Goal: Task Accomplishment & Management: Complete application form

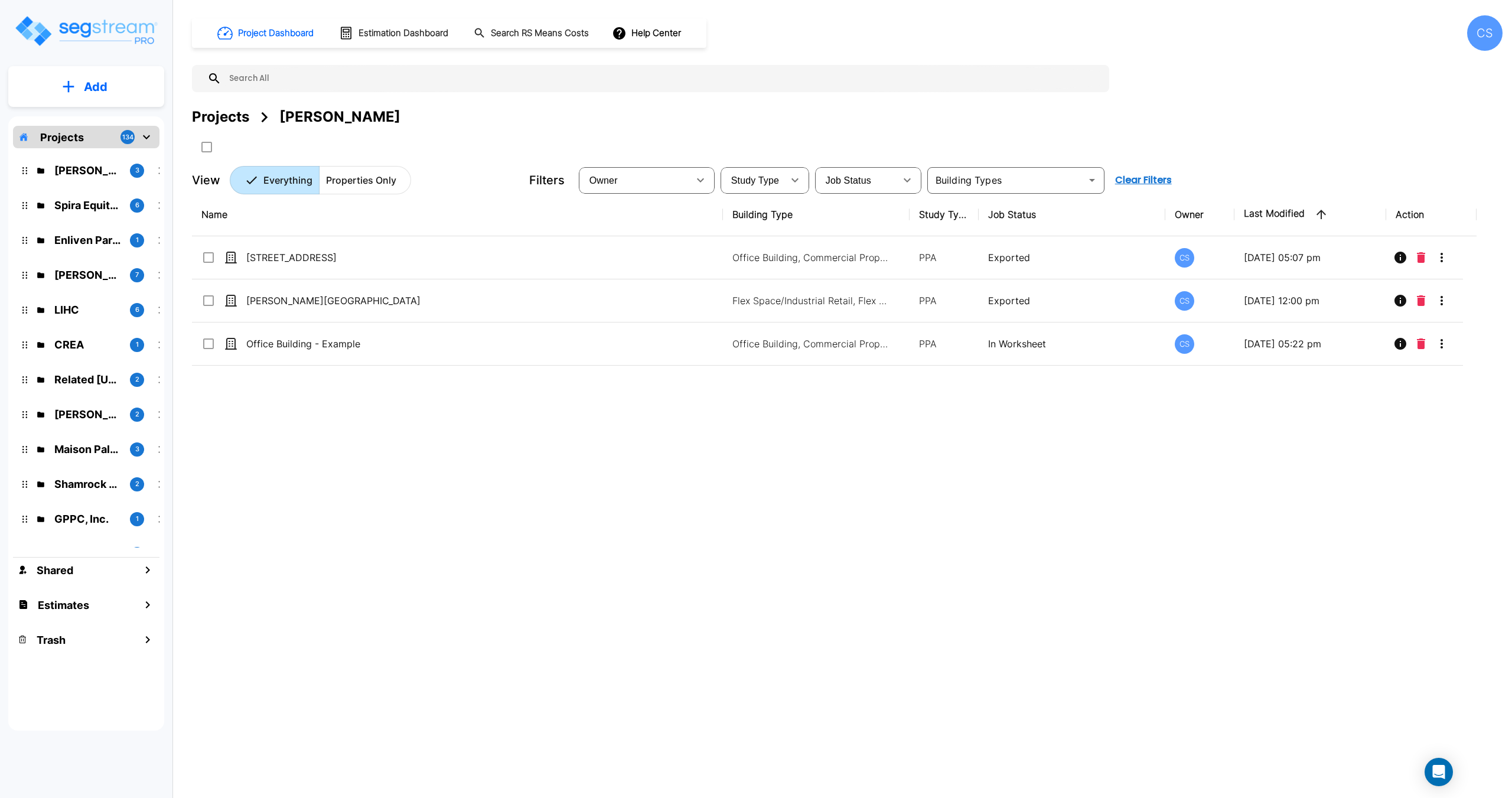
click at [229, 111] on div "Projects" at bounding box center [220, 116] width 57 height 21
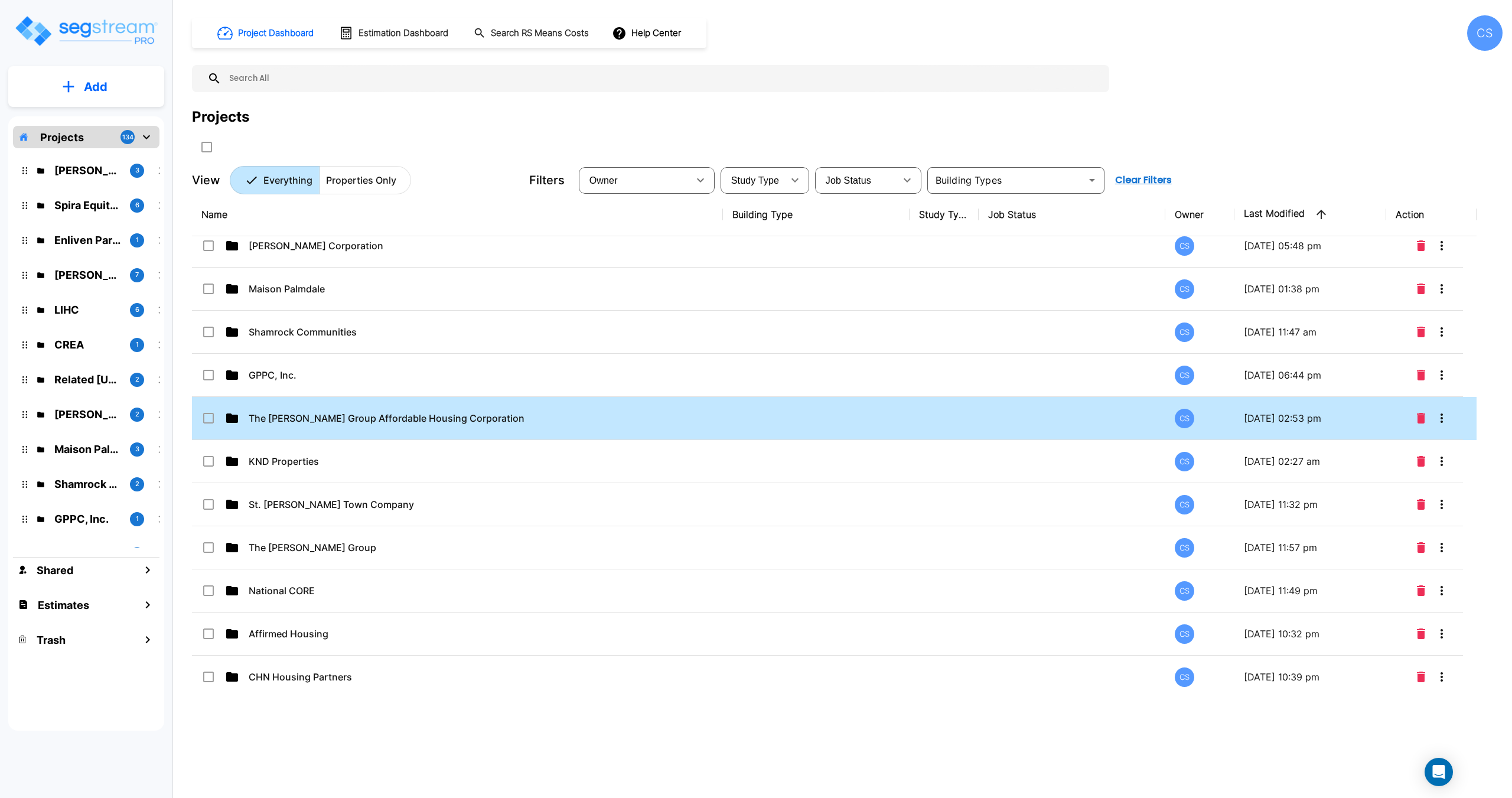
scroll to position [354, 0]
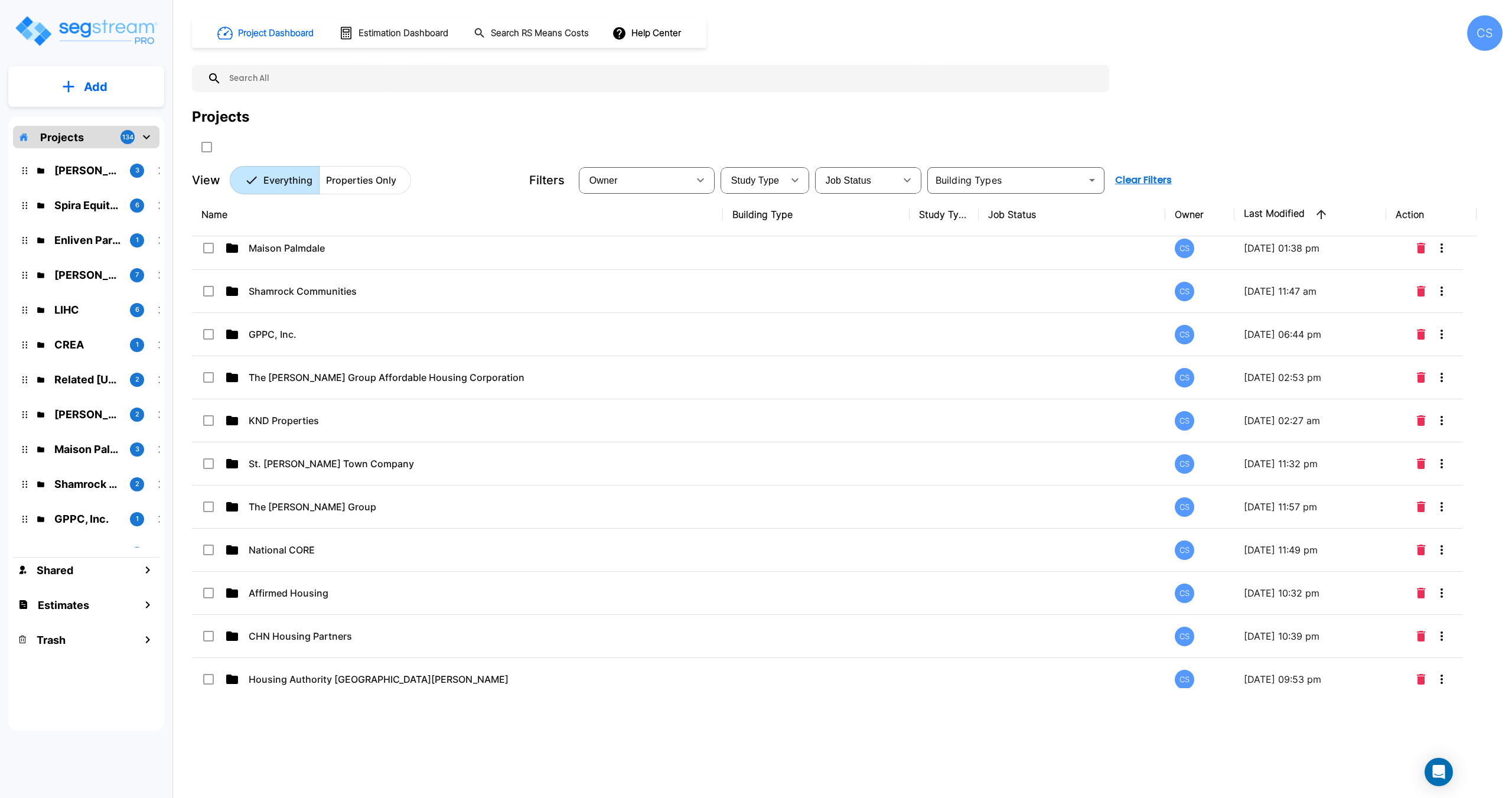
click at [327, 85] on input "text" at bounding box center [662, 79] width 882 height 27
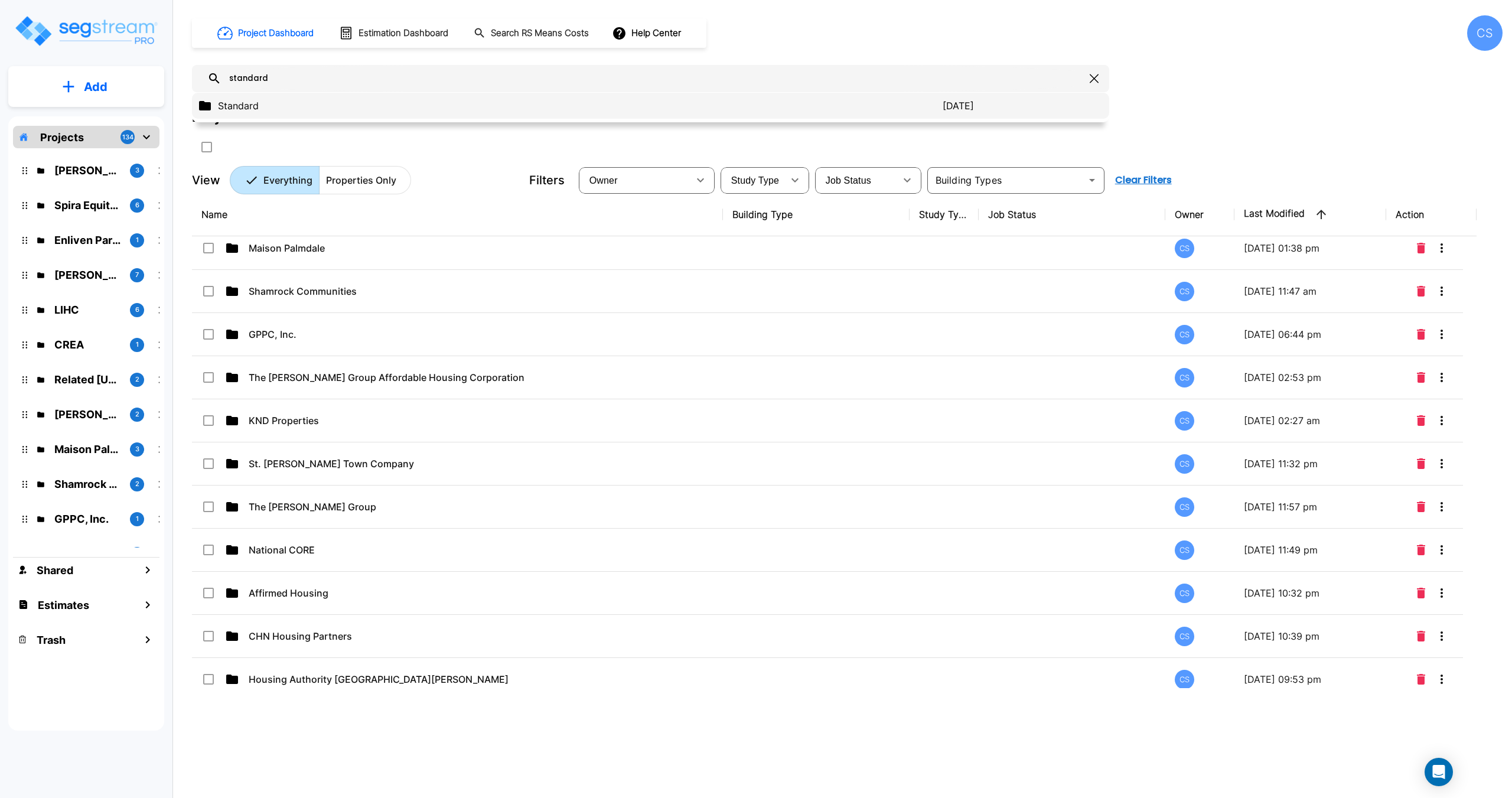
type input "standard"
click at [246, 105] on p "Standard" at bounding box center [580, 106] width 725 height 14
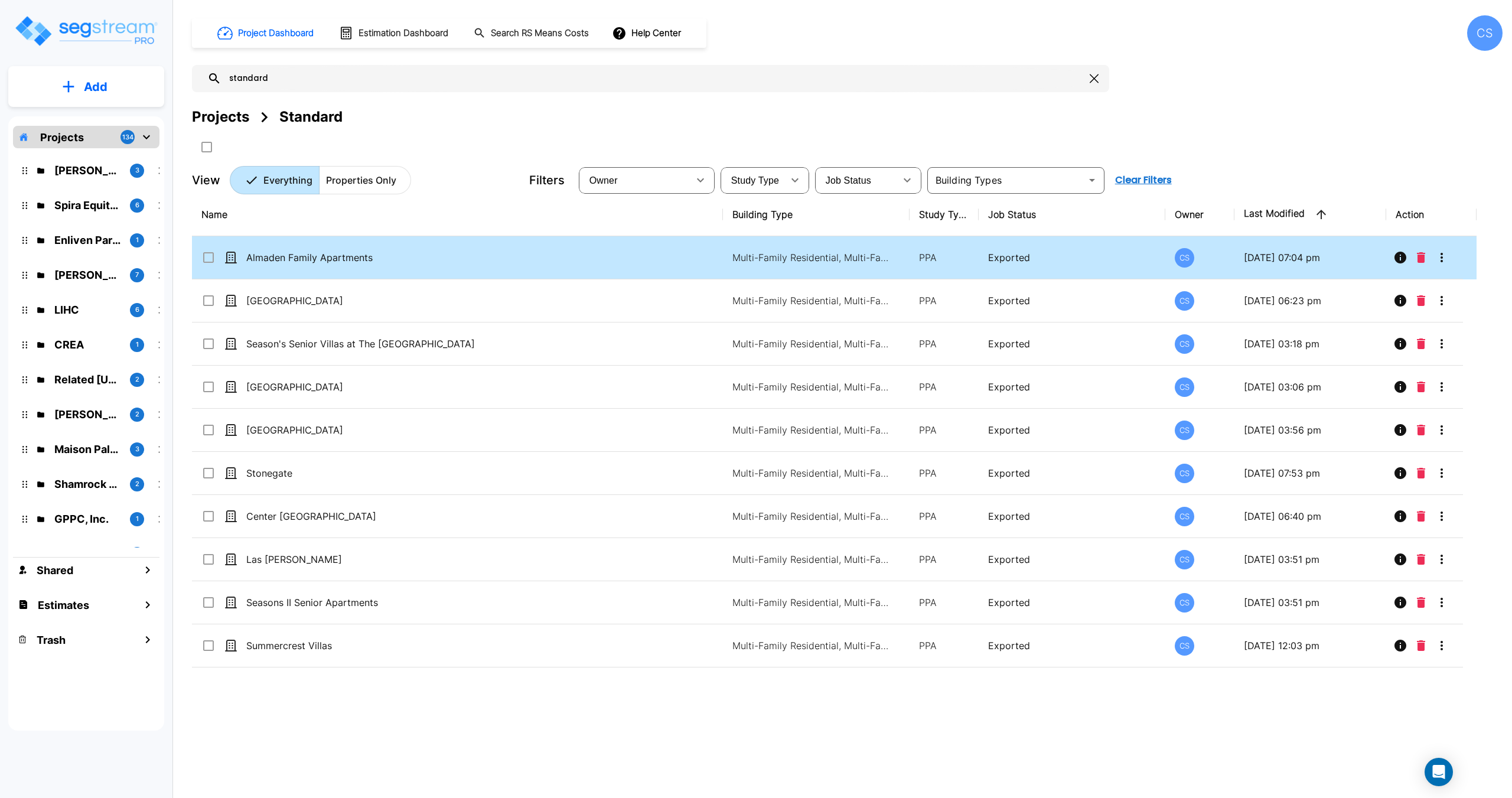
scroll to position [0, 0]
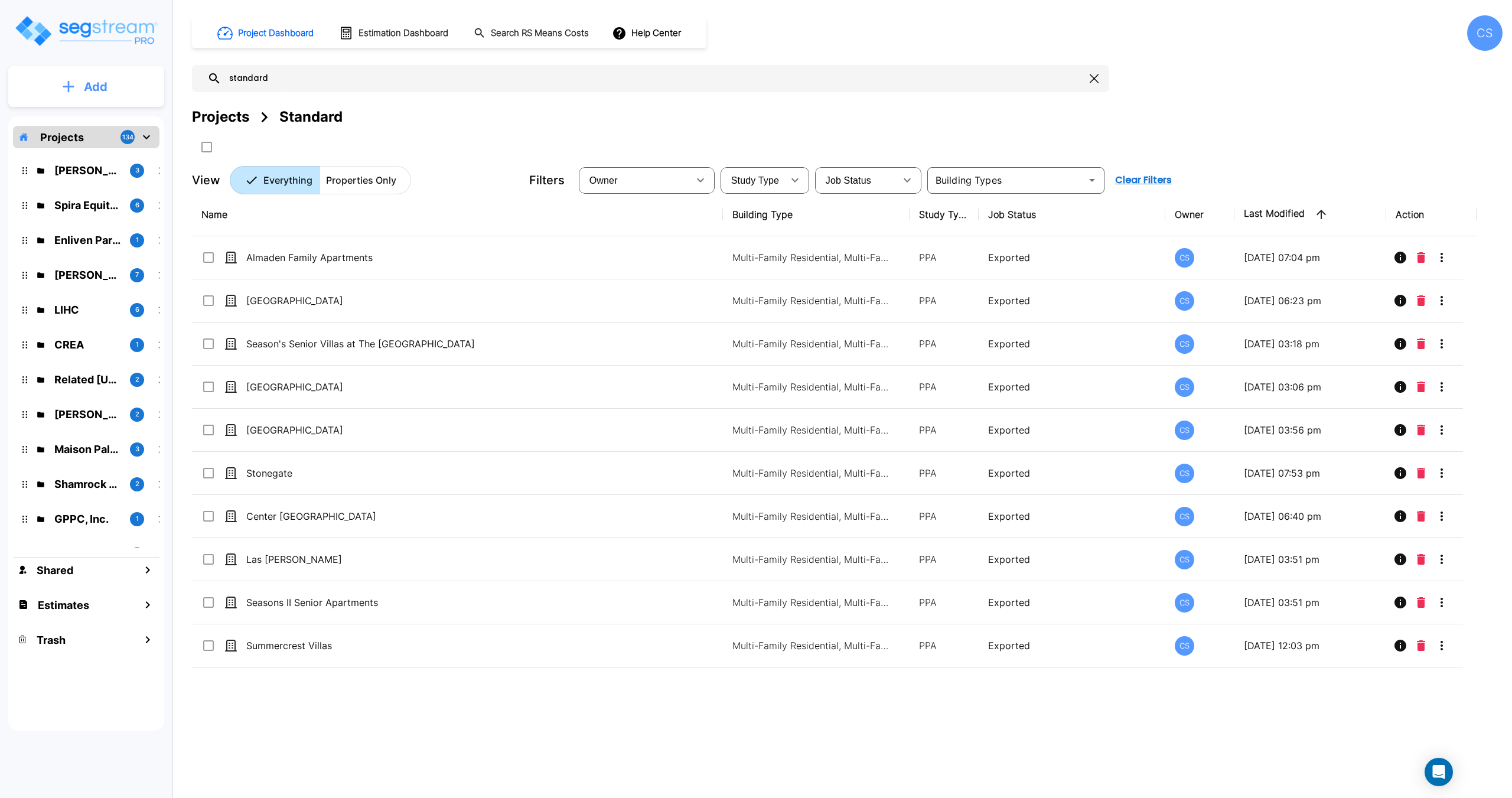
click at [99, 102] on button "Add" at bounding box center [86, 86] width 156 height 34
click at [92, 157] on p "Add Property" at bounding box center [93, 153] width 60 height 14
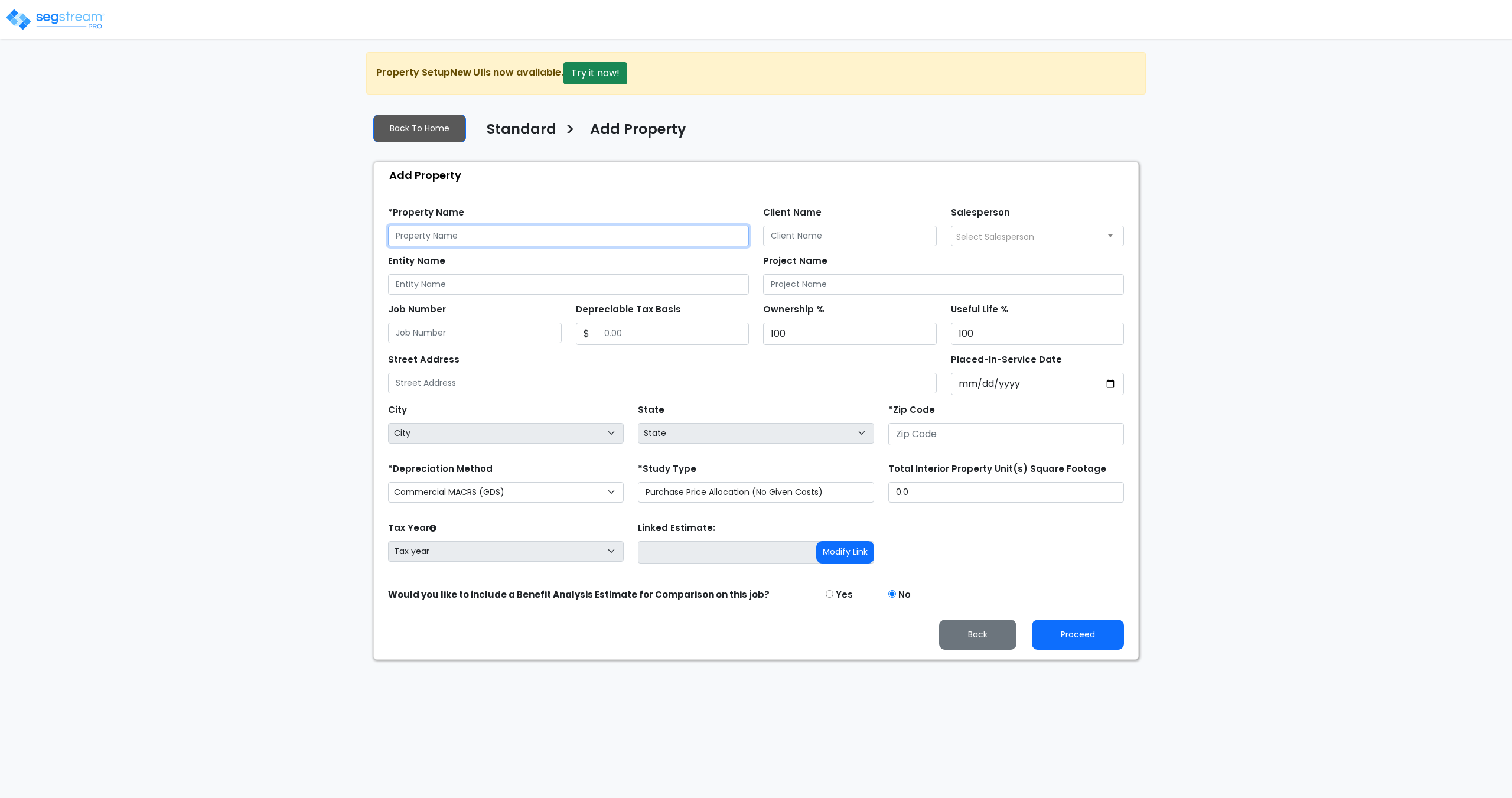
click at [512, 244] on input "text" at bounding box center [568, 236] width 361 height 21
paste input "[PERSON_NAME] AR, LP"
drag, startPoint x: 514, startPoint y: 233, endPoint x: 242, endPoint y: 248, distance: 272.4
click at [242, 248] on div "We are Building your Property. So please grab a coffee and let us do the heavy …" at bounding box center [756, 356] width 1512 height 608
click at [486, 240] on input "[PERSON_NAME] AR, LP" at bounding box center [568, 236] width 361 height 21
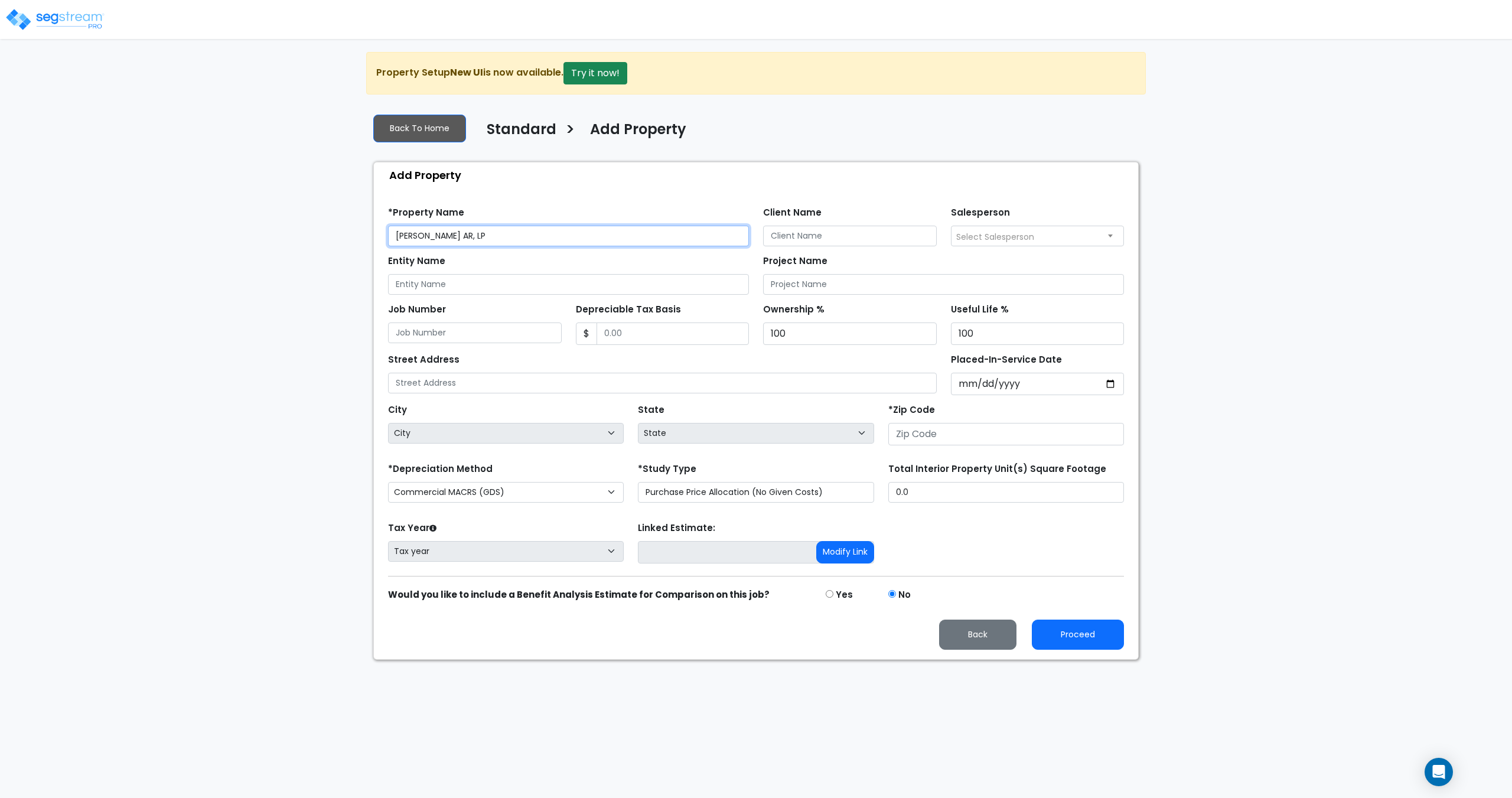
drag, startPoint x: 439, startPoint y: 241, endPoint x: 254, endPoint y: 233, distance: 185.2
click at [231, 237] on div "We are Building your Property. So please grab a coffee and let us do the heavy …" at bounding box center [756, 356] width 1512 height 608
paste input "Ranch"
type input "[PERSON_NAME][GEOGRAPHIC_DATA]"
click at [466, 286] on input "Entity Name" at bounding box center [568, 284] width 361 height 21
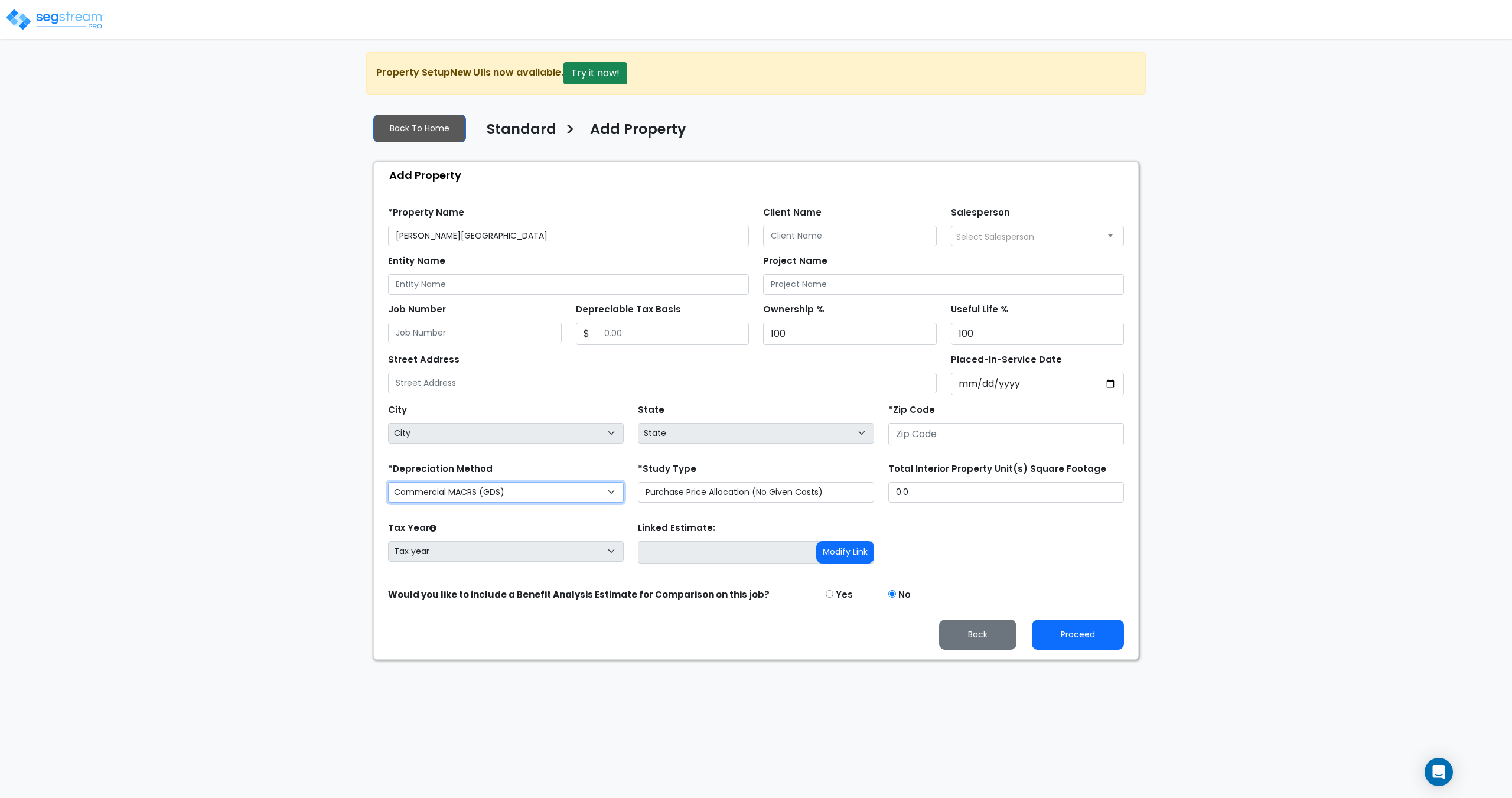
click at [465, 489] on select "Commercial MACRS (GDS) Commercial MACRS (GDS) Extended Commercial MACRS (ADS) C…" at bounding box center [506, 492] width 236 height 21
select select "CRM(_8"
click at [709, 494] on select "Purchase Price Allocation (No Given Costs) New Construction / Reno / TI's (Give…" at bounding box center [756, 492] width 236 height 21
click at [638, 482] on select "Purchase Price Allocation (No Given Costs) New Construction / Reno / TI's (Give…" at bounding box center [756, 492] width 236 height 21
click at [977, 389] on input "Placed-In-Service Date" at bounding box center [1038, 384] width 173 height 22
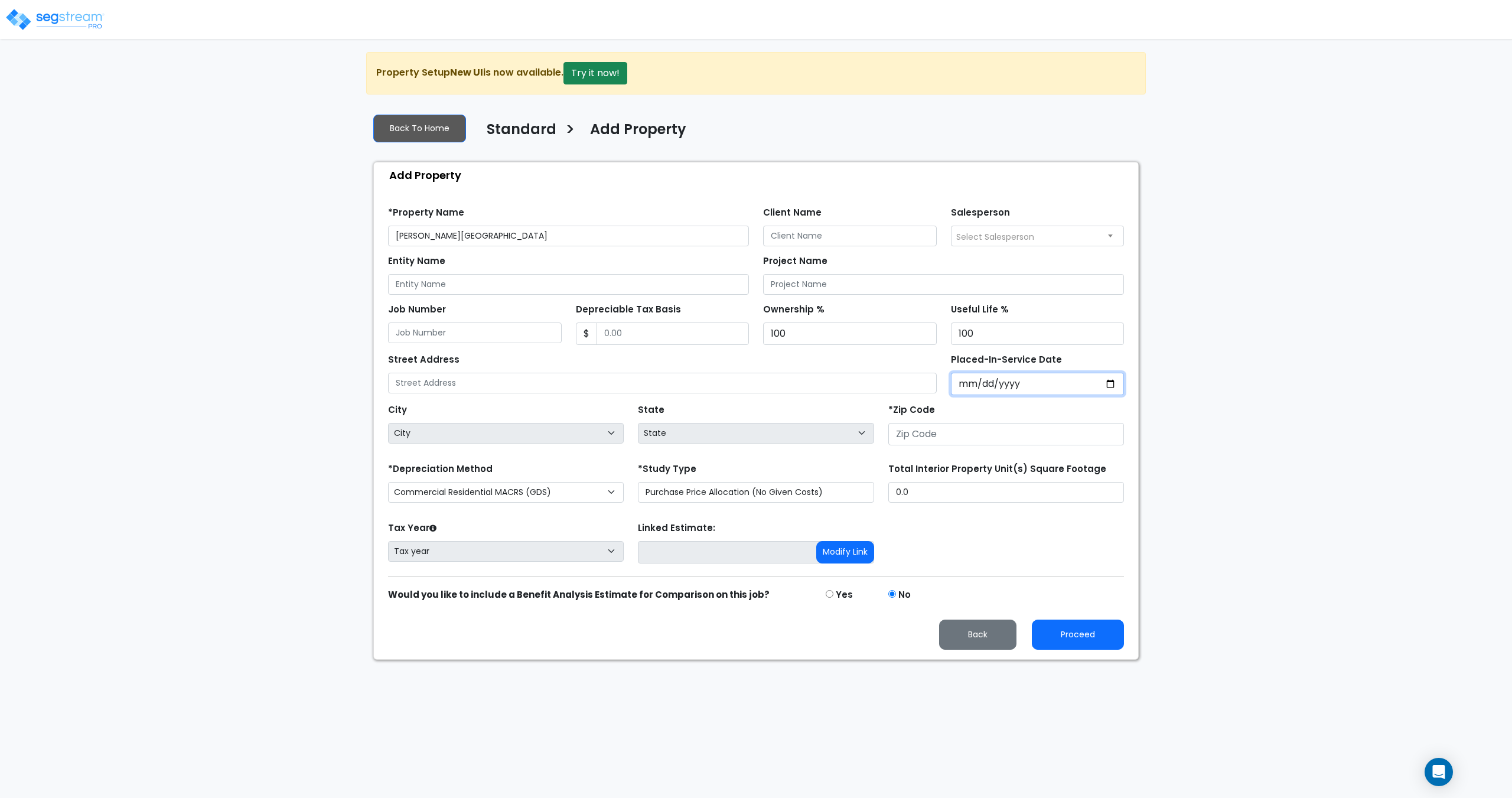
click at [980, 380] on input "Placed-In-Service Date" at bounding box center [1038, 384] width 173 height 22
click at [991, 382] on input "Placed-In-Service Date" at bounding box center [1038, 384] width 173 height 22
type input "0002-01-01"
select select "2"
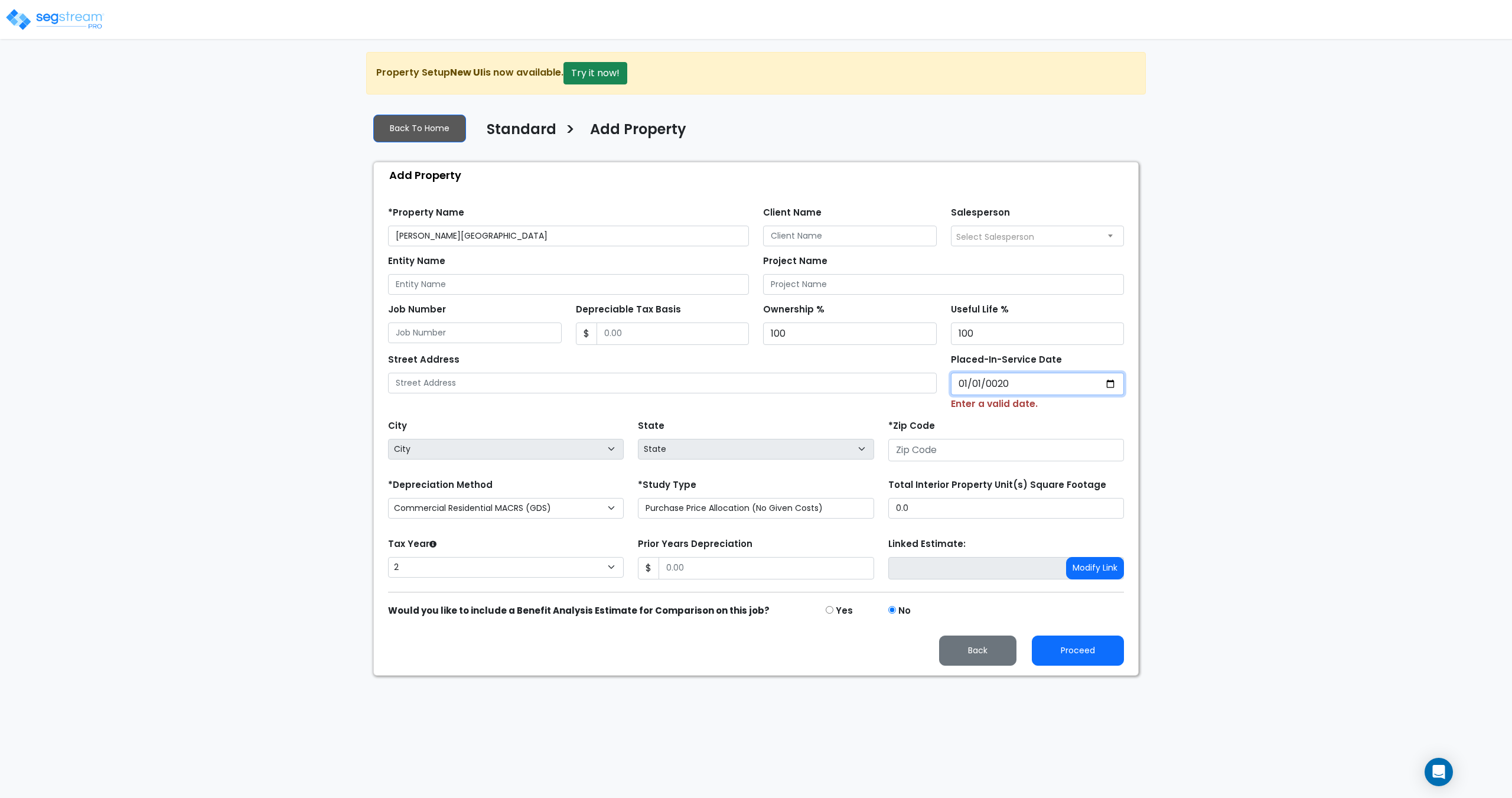
type input "0202-01-01"
select select "202"
type input "[DATE]"
select select "2025"
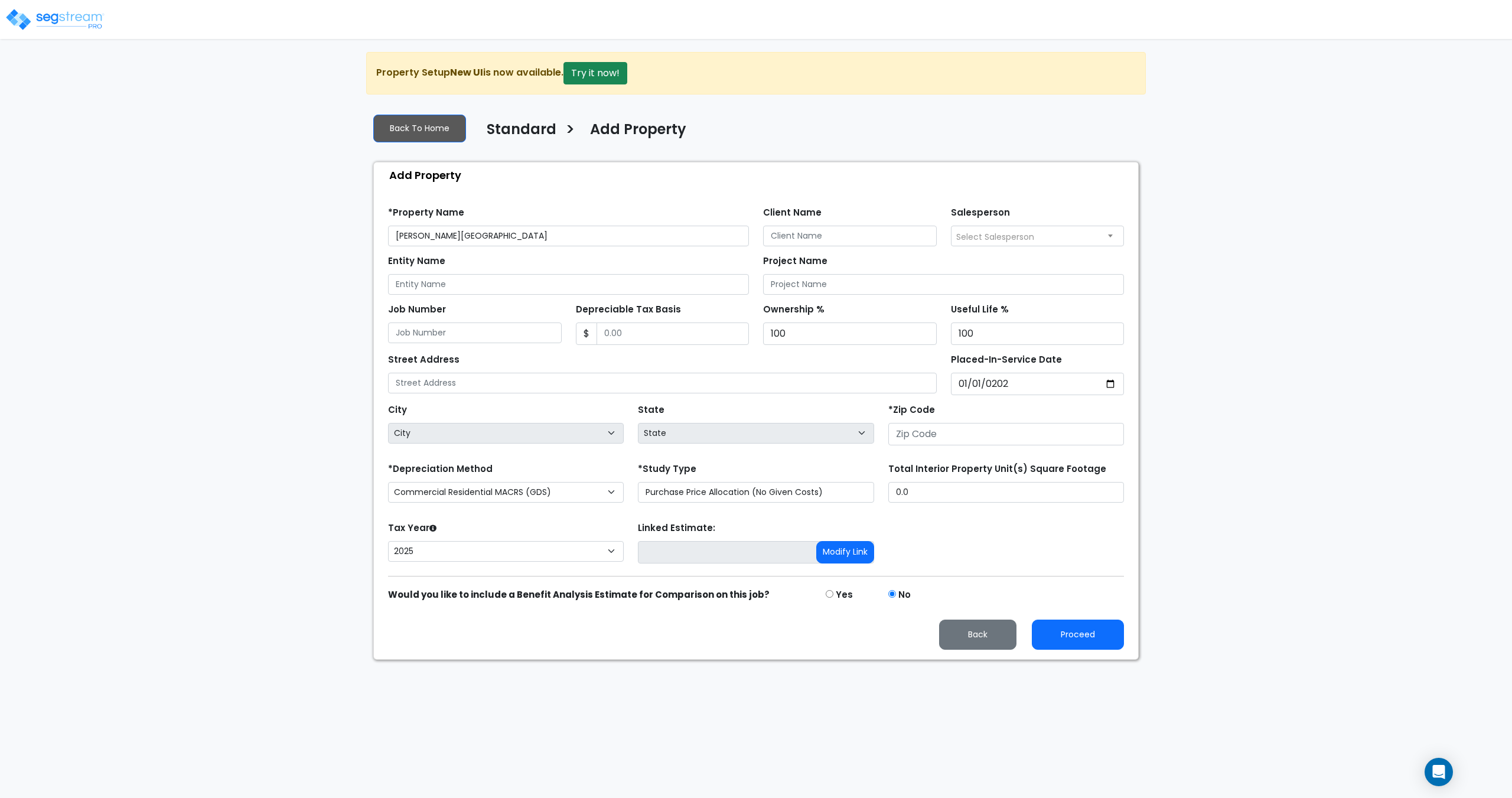
click at [753, 364] on div "Street Address" at bounding box center [662, 372] width 549 height 43
click at [752, 390] on input "text" at bounding box center [662, 383] width 549 height 21
click at [990, 442] on input "number" at bounding box center [1006, 434] width 236 height 22
click at [939, 434] on input "number" at bounding box center [1006, 434] width 236 height 22
paste input "93906"
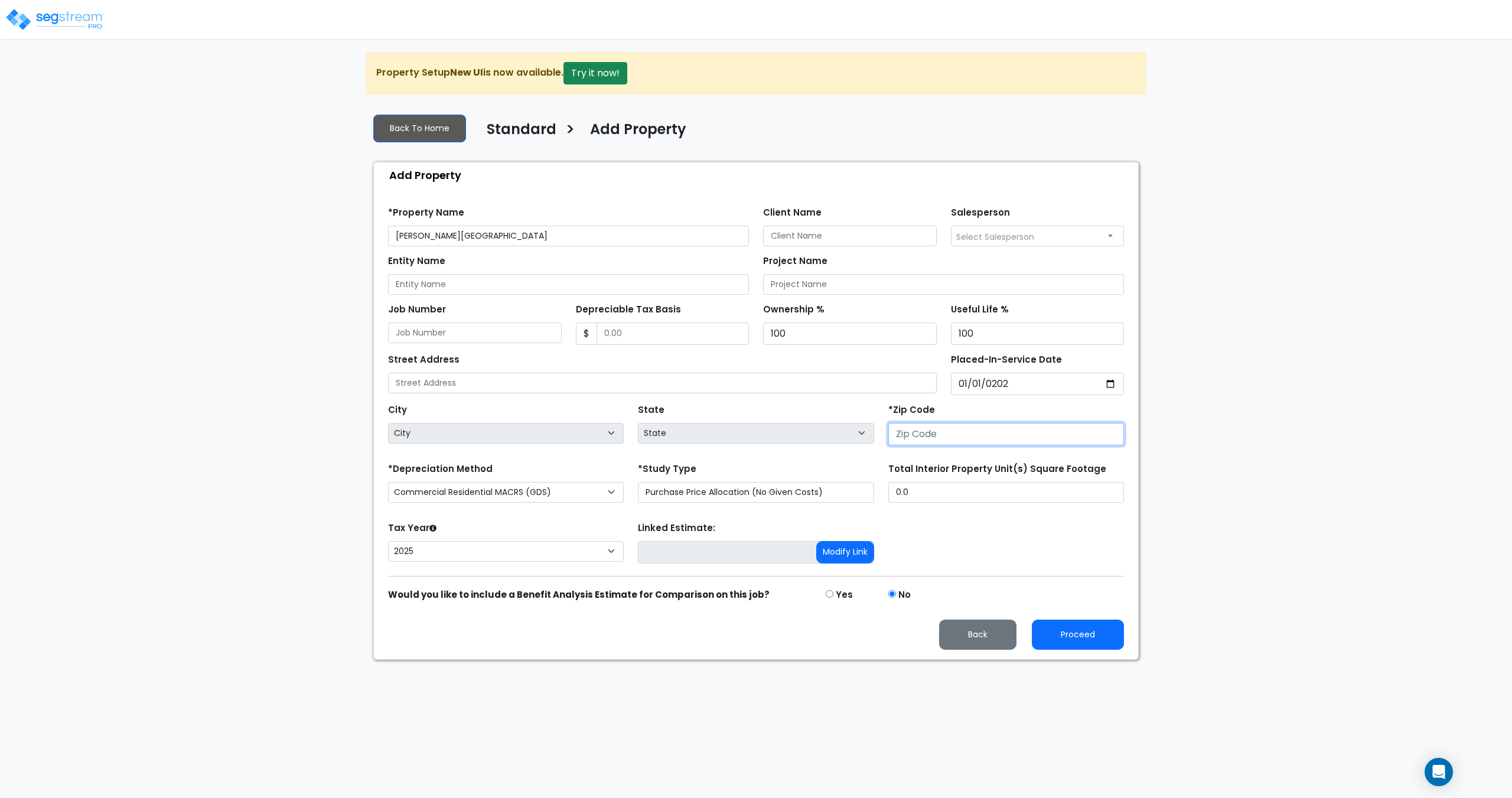
type input "93906"
select select "CA"
type input "93906"
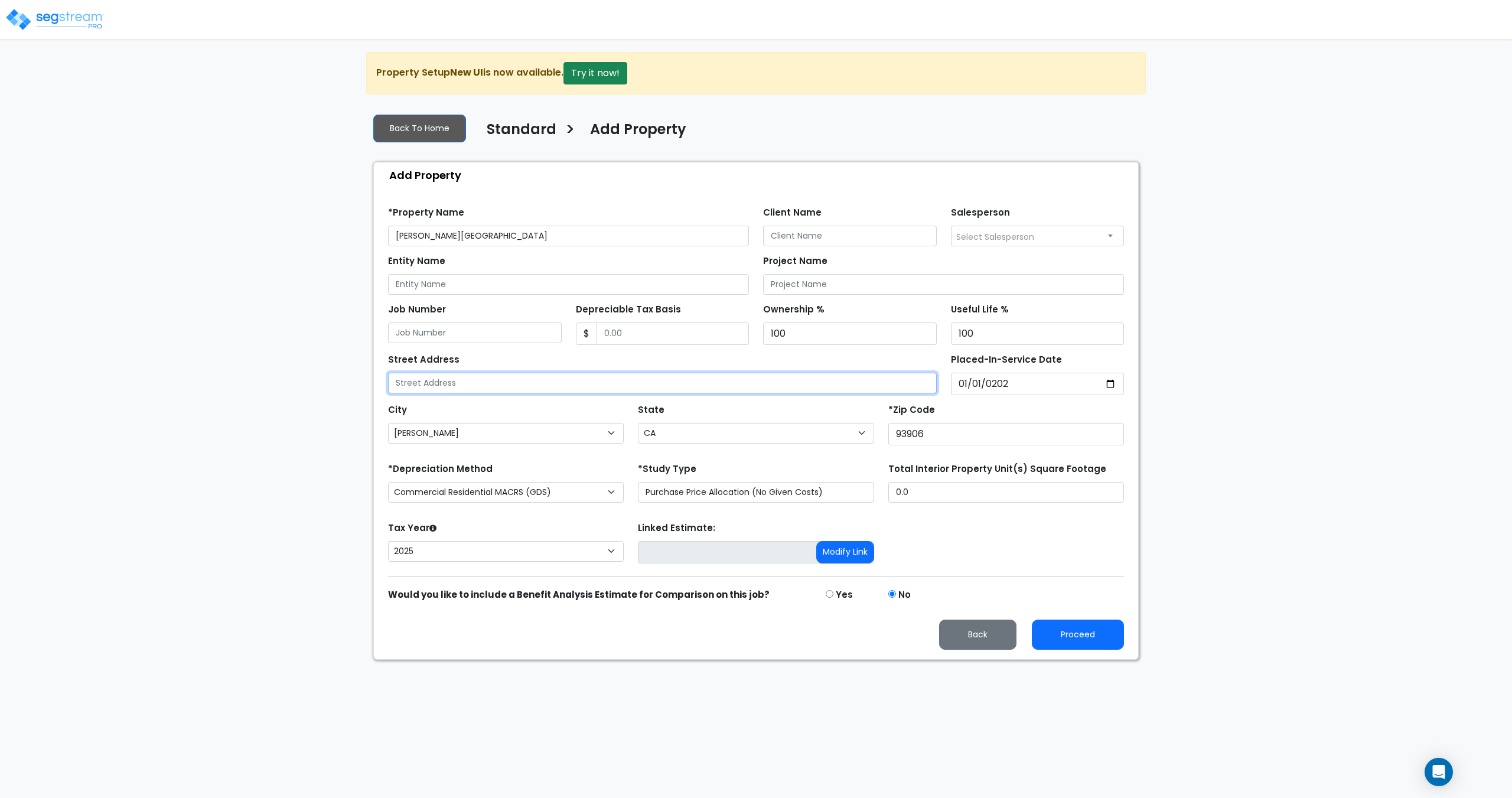
click at [797, 387] on input "text" at bounding box center [662, 383] width 549 height 21
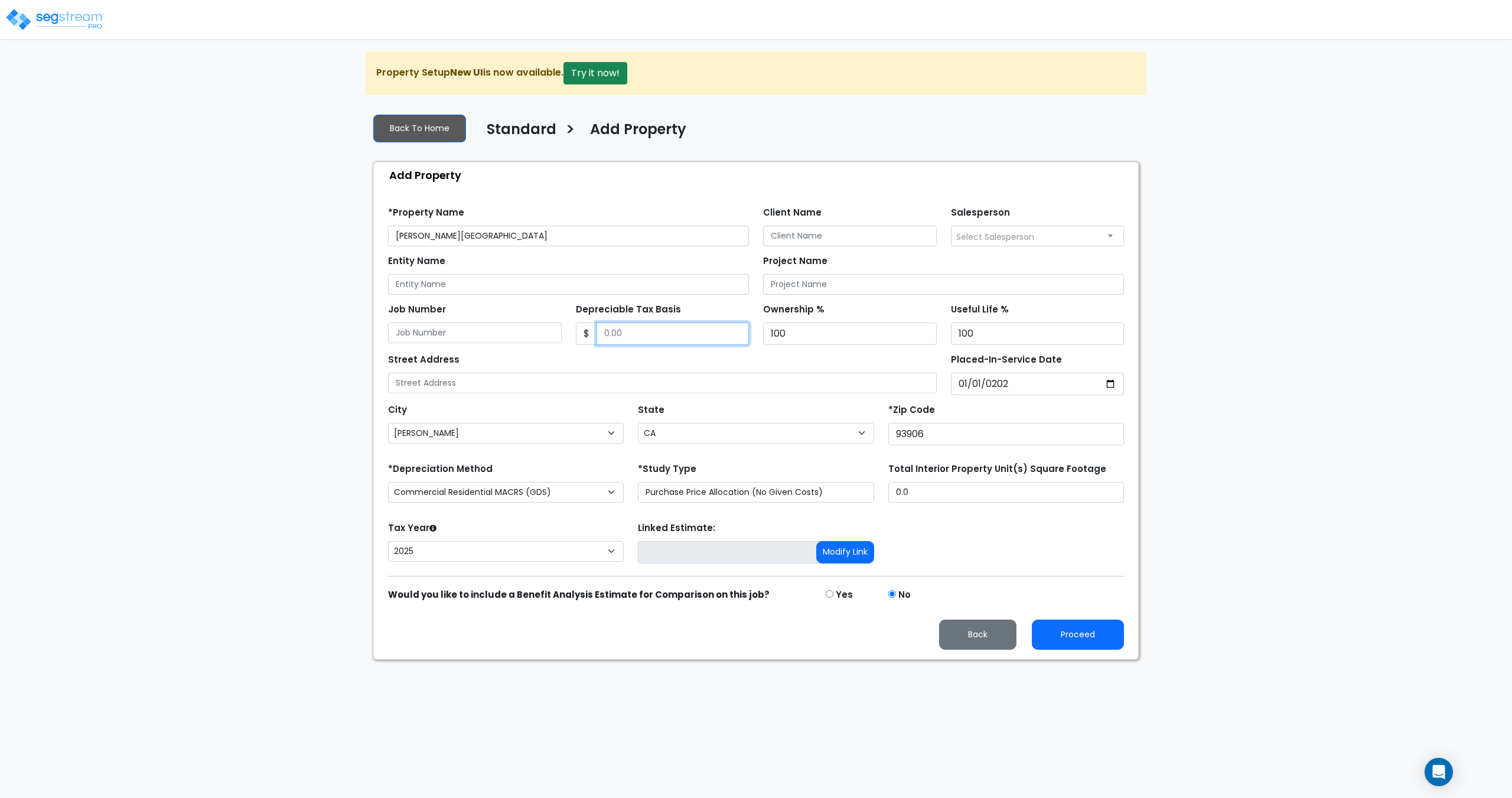
click at [650, 324] on input "Depreciable Tax Basis" at bounding box center [673, 333] width 153 height 22
type input "10,000,000"
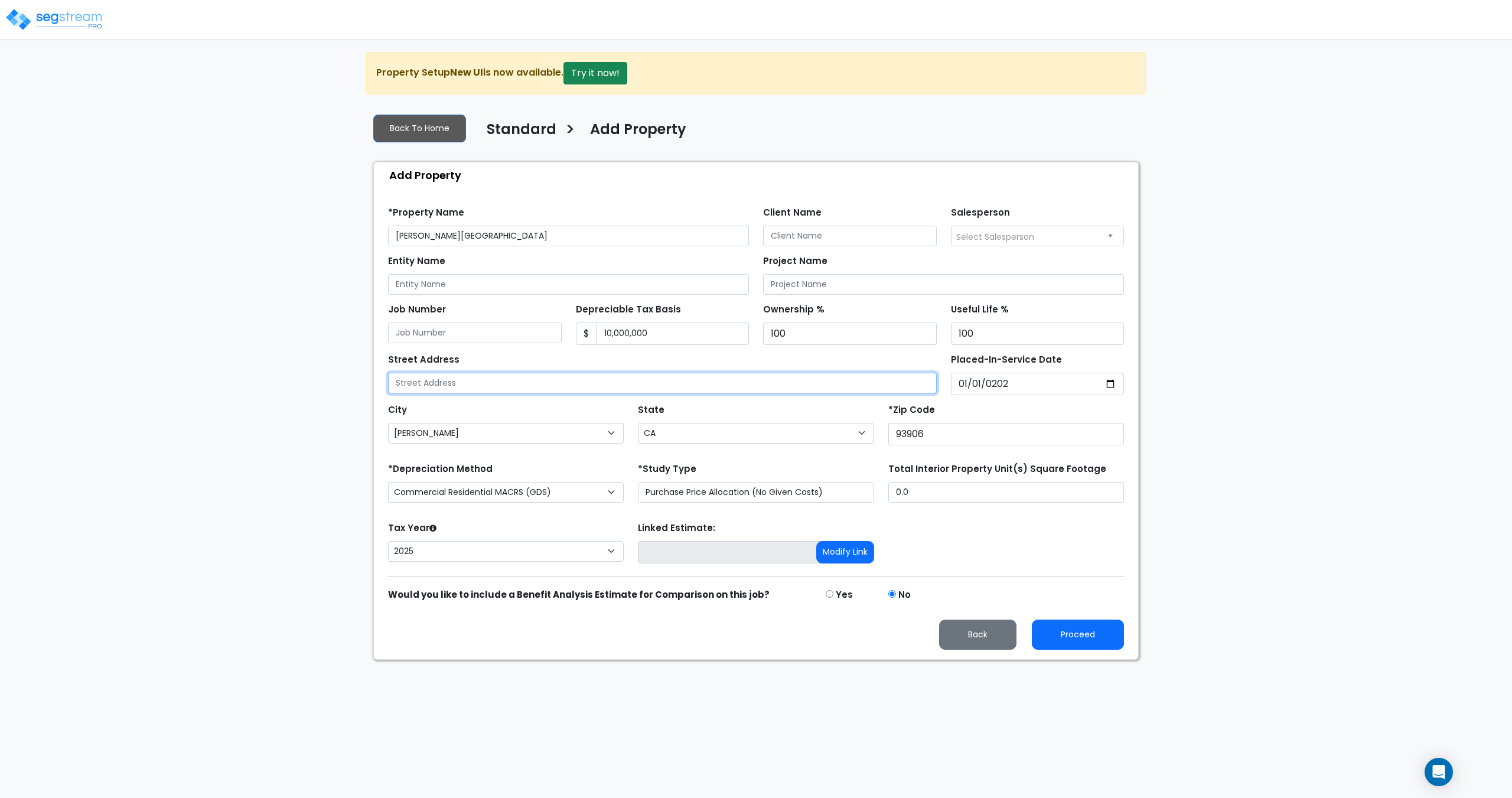
click at [682, 387] on input "text" at bounding box center [662, 383] width 549 height 21
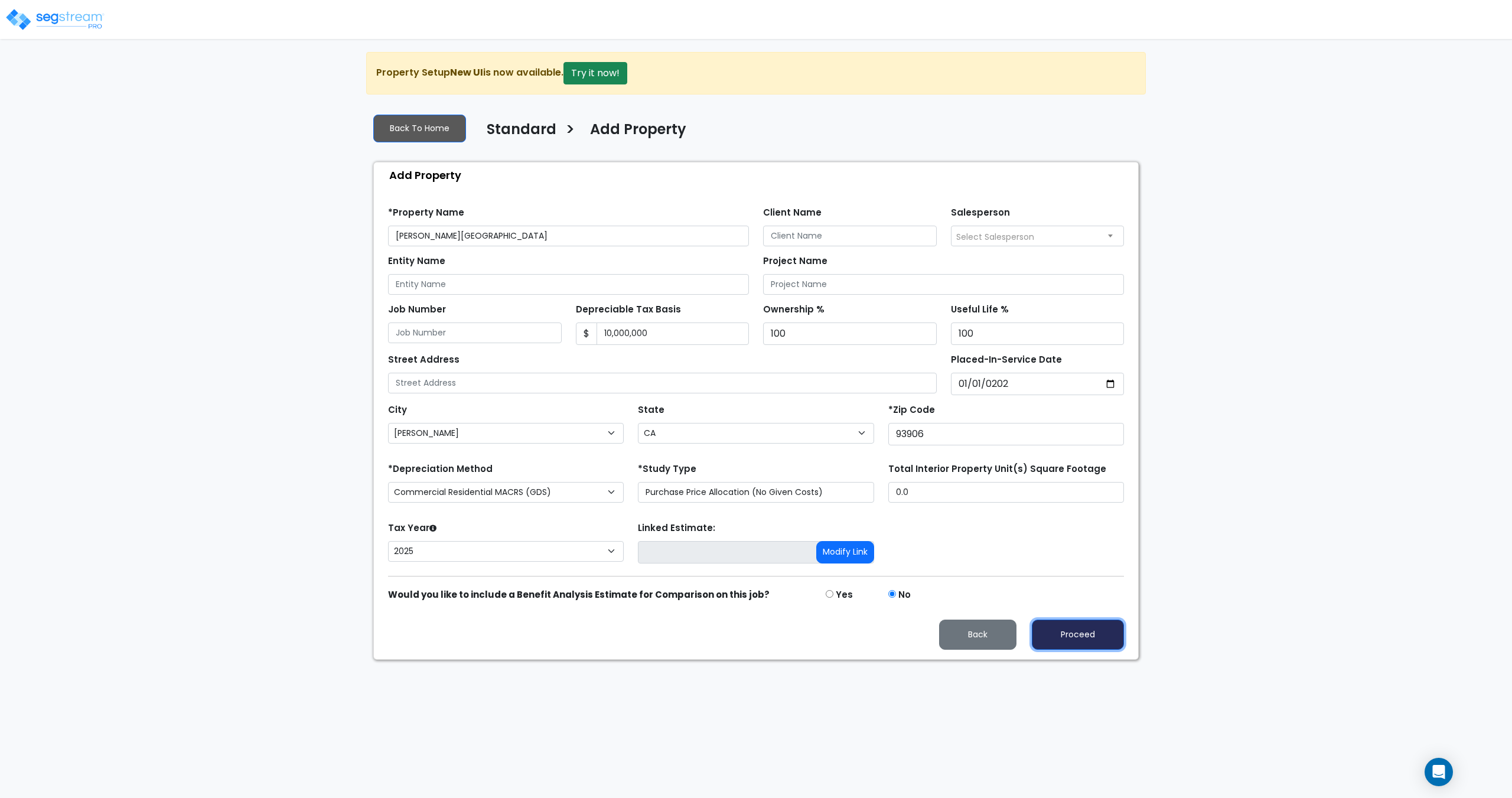
click at [1069, 639] on button "Proceed" at bounding box center [1078, 635] width 92 height 30
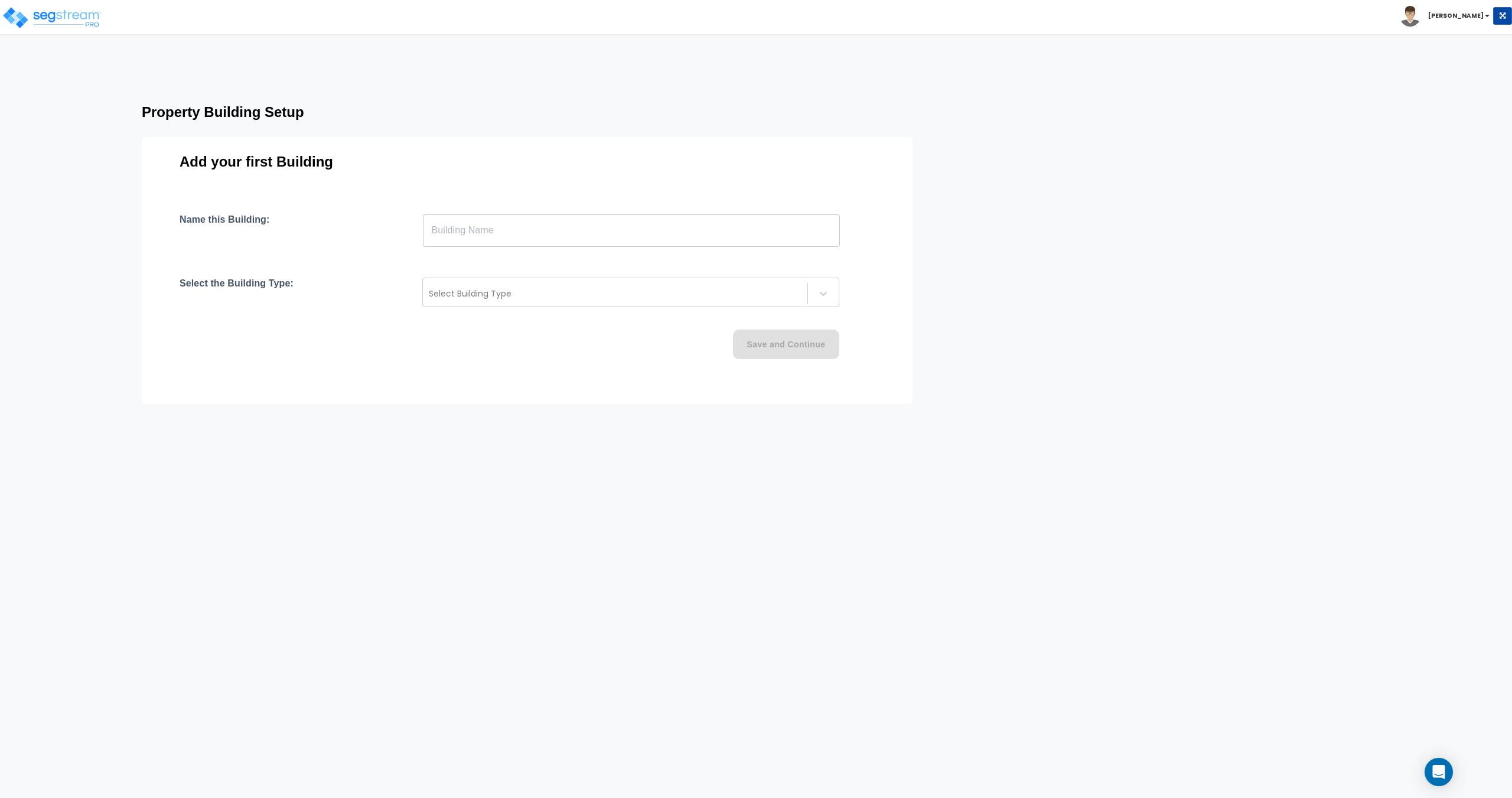
click at [514, 243] on input "text" at bounding box center [631, 231] width 417 height 33
